Goal: Task Accomplishment & Management: Use online tool/utility

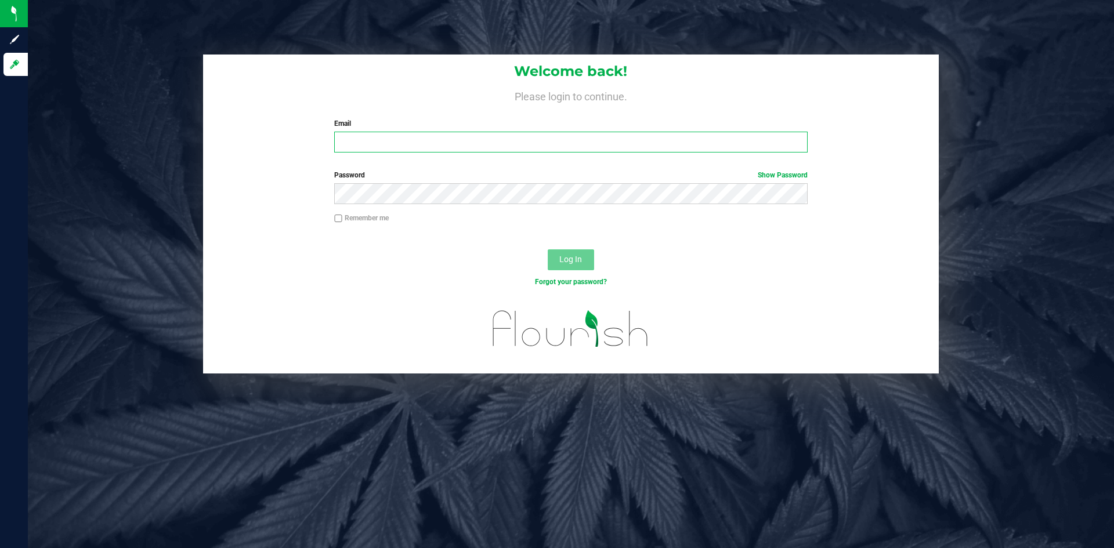
type input "[EMAIL_ADDRESS][DOMAIN_NAME]"
click at [555, 263] on button "Log In" at bounding box center [571, 260] width 46 height 21
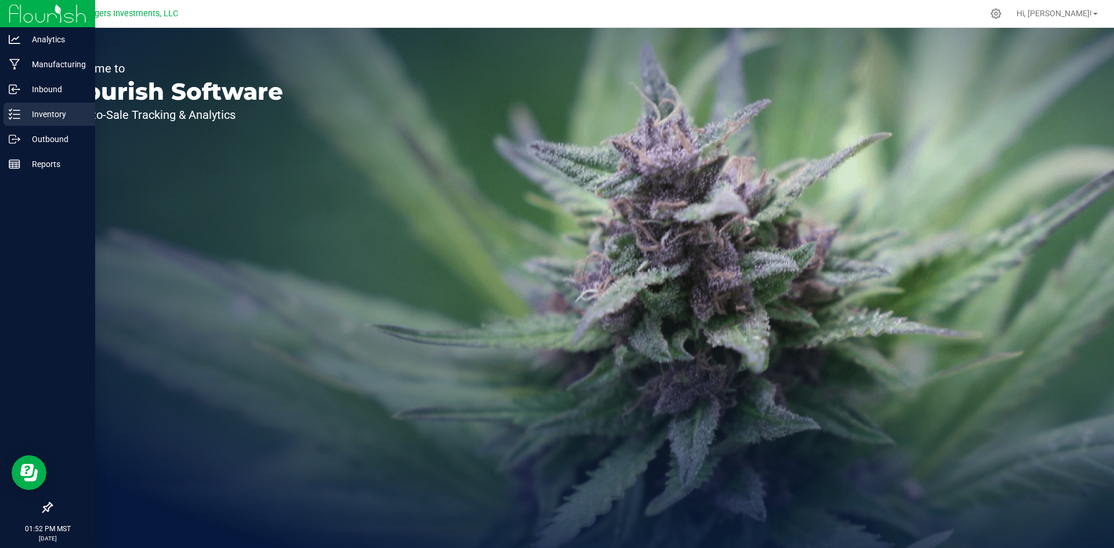
click at [33, 116] on p "Inventory" at bounding box center [55, 114] width 70 height 14
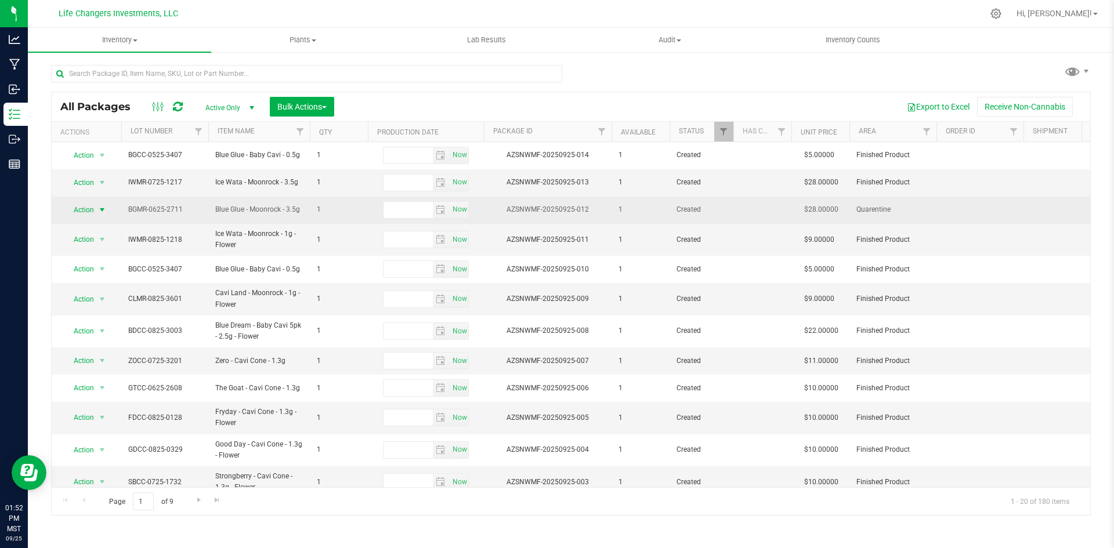
click at [81, 212] on span "Action" at bounding box center [78, 210] width 31 height 16
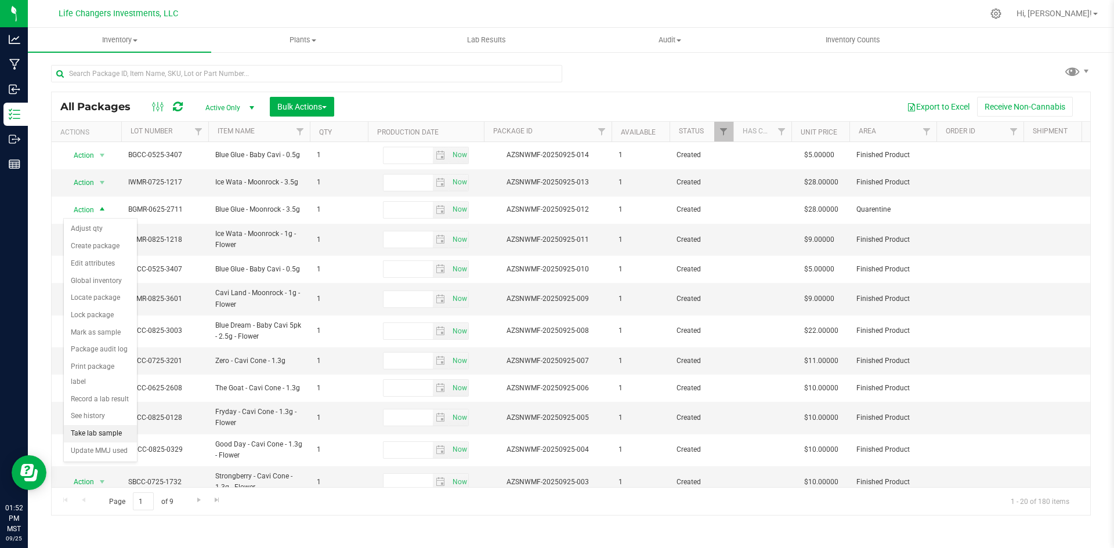
click at [78, 425] on li "Take lab sample" at bounding box center [100, 433] width 73 height 17
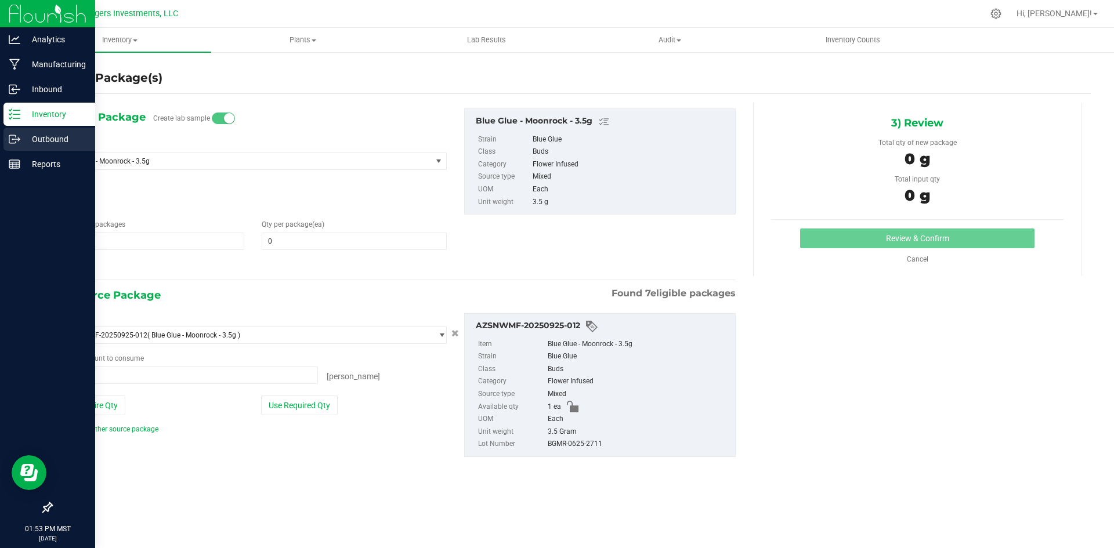
click at [49, 138] on p "Outbound" at bounding box center [55, 139] width 70 height 14
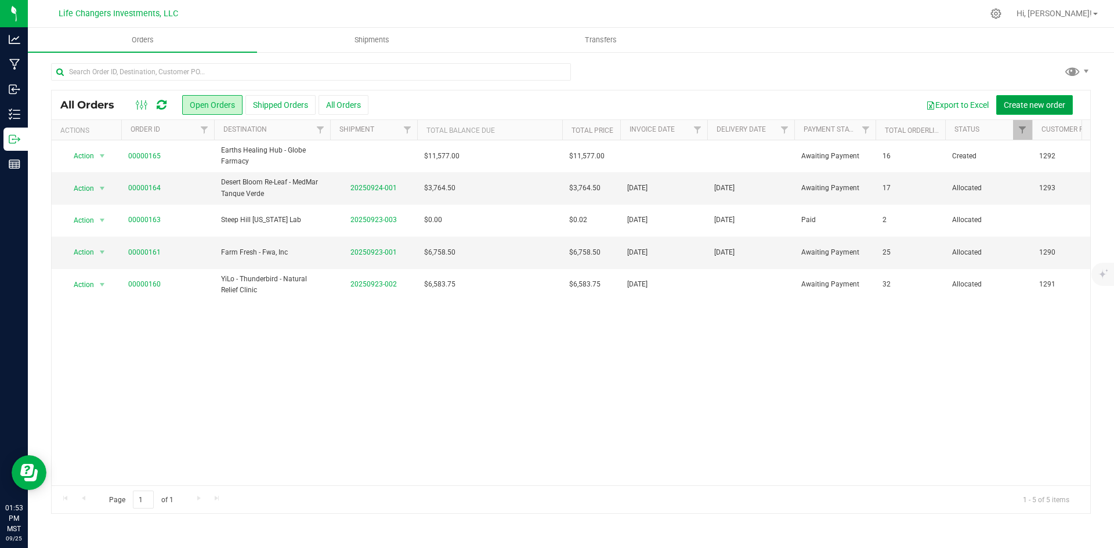
click at [1043, 103] on span "Create new order" at bounding box center [1035, 104] width 62 height 9
